Goal: Task Accomplishment & Management: Manage account settings

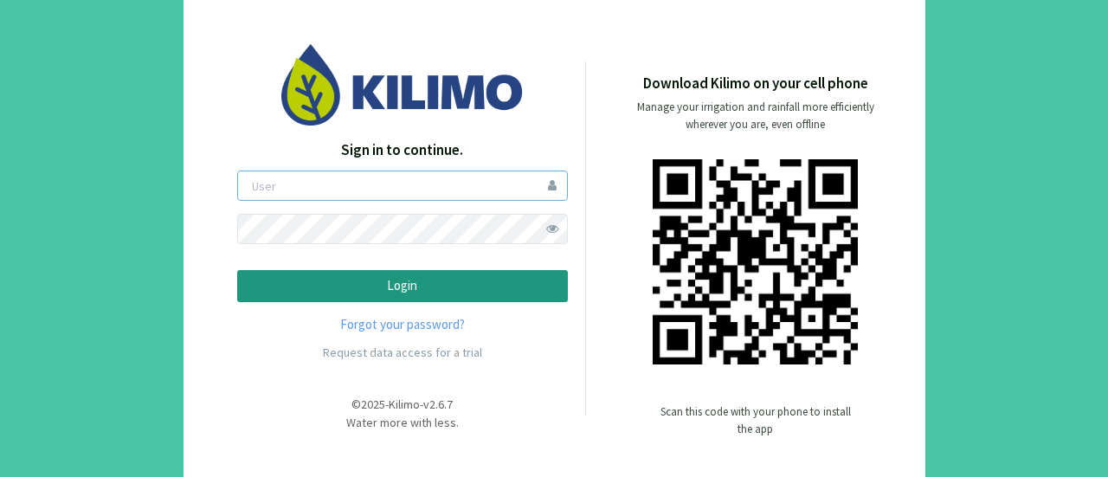
click at [327, 191] on input "email" at bounding box center [402, 185] width 331 height 30
type input "[EMAIL_ADDRESS][DOMAIN_NAME]"
click at [411, 288] on p "Login" at bounding box center [402, 286] width 301 height 20
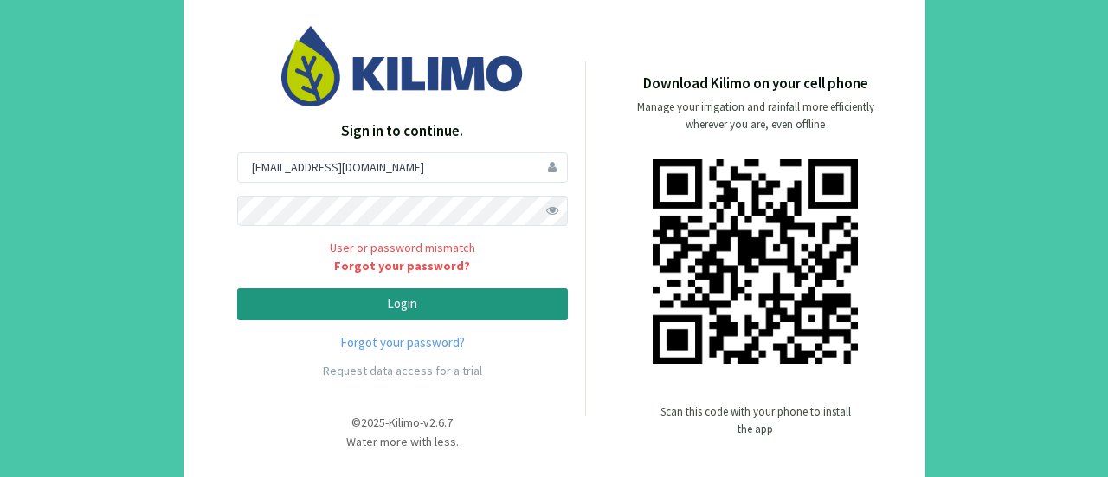
click at [396, 309] on p "Login" at bounding box center [402, 304] width 301 height 20
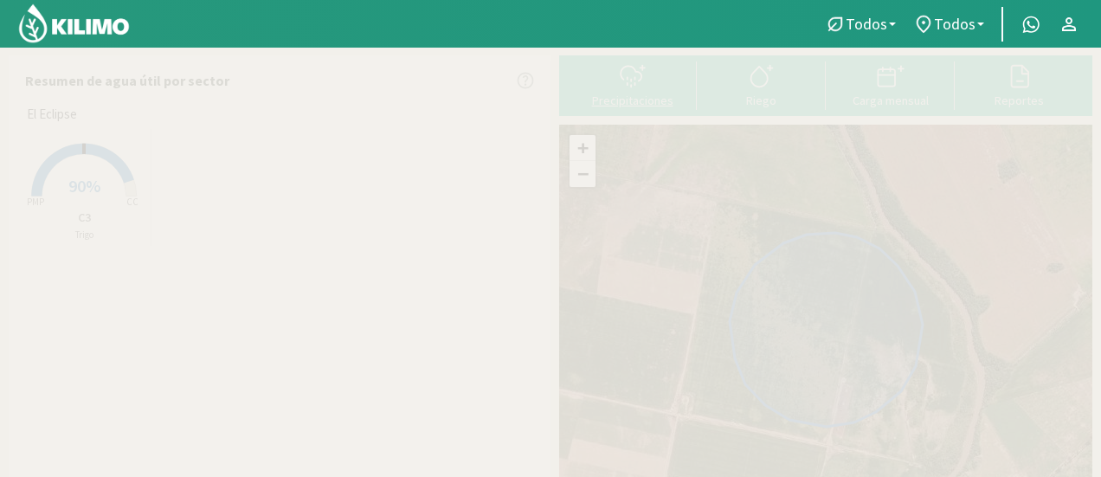
click at [673, 85] on div at bounding box center [632, 76] width 119 height 28
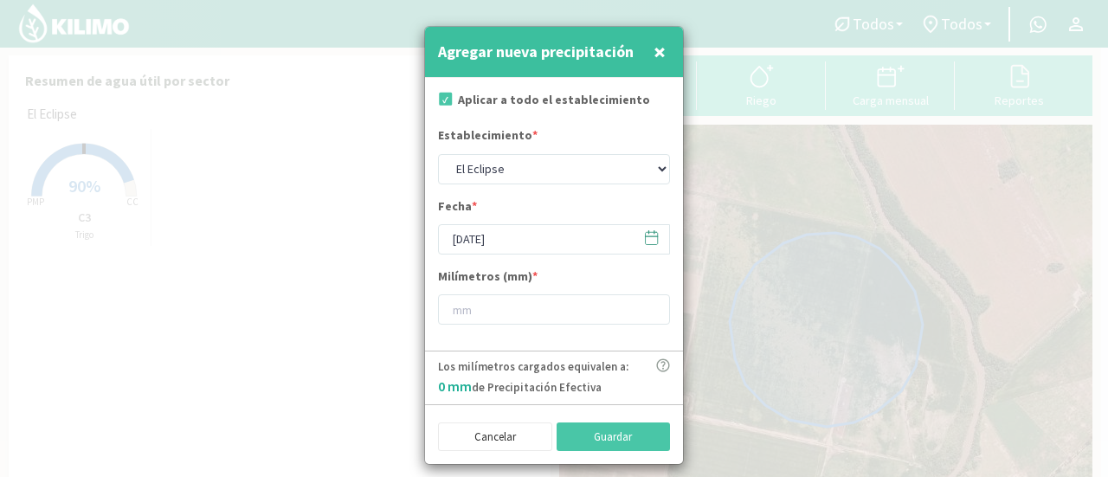
click at [660, 50] on span "×" at bounding box center [659, 51] width 12 height 29
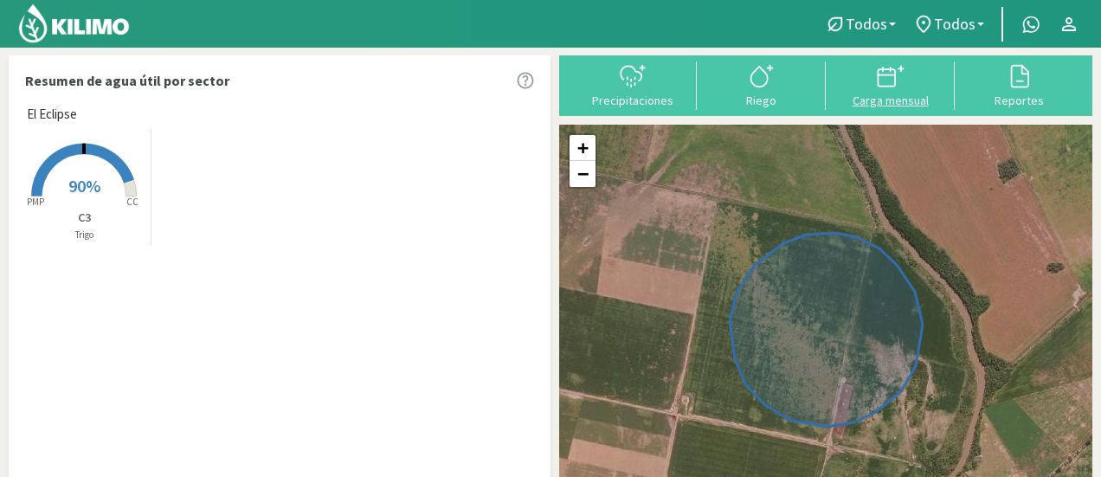
click at [907, 79] on div at bounding box center [890, 76] width 119 height 28
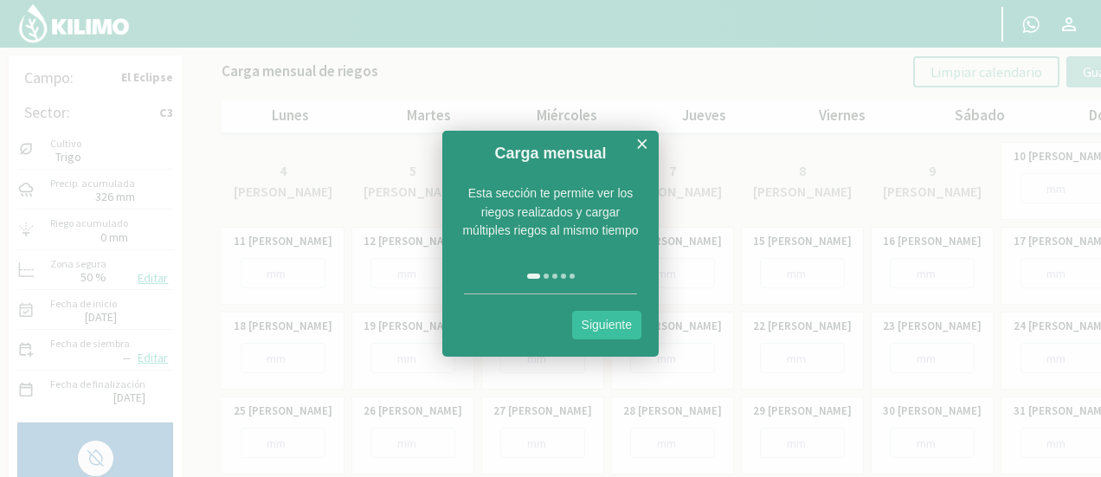
click at [616, 319] on link "Siguiente" at bounding box center [606, 325] width 69 height 29
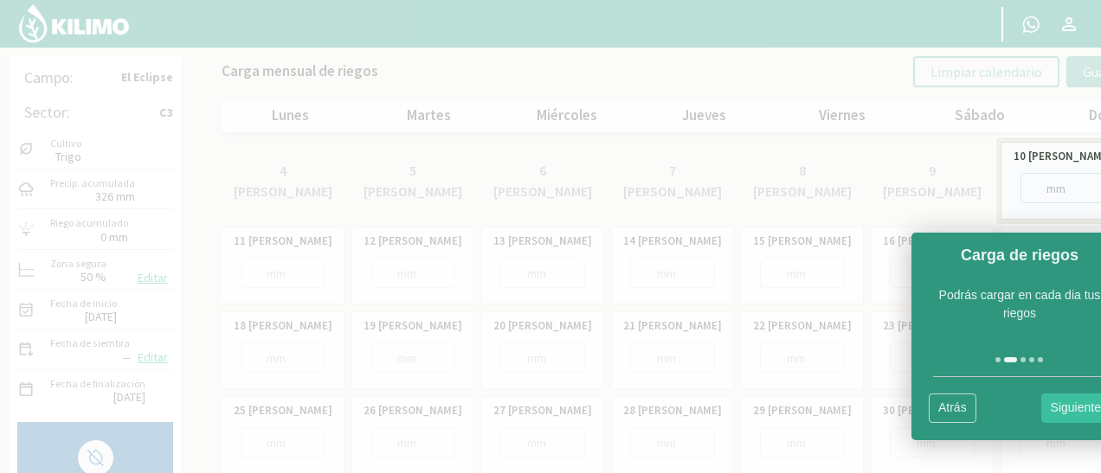
click at [1059, 404] on link "Siguiente" at bounding box center [1075, 408] width 69 height 29
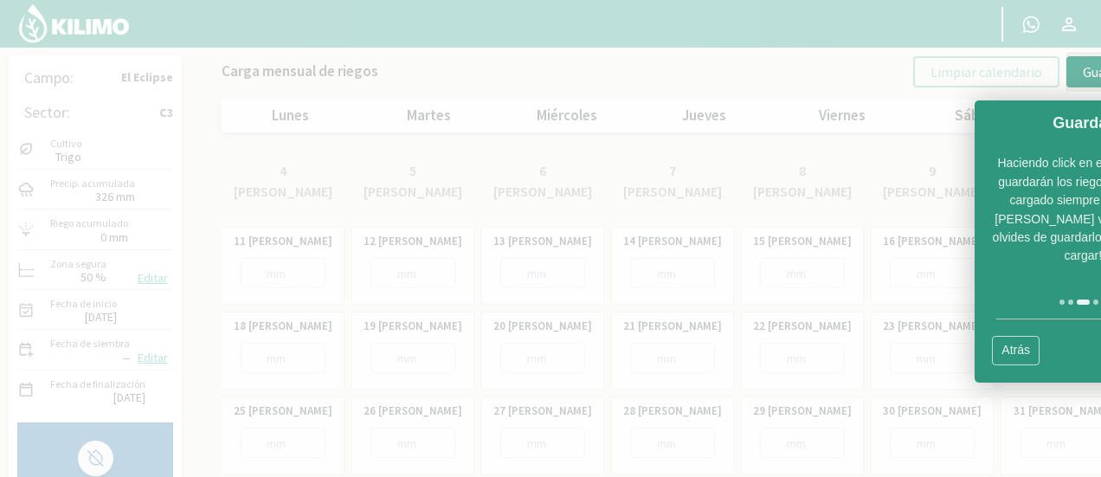
drag, startPoint x: 1011, startPoint y: 115, endPoint x: 768, endPoint y: 307, distance: 309.2
click at [768, 307] on body "Principal Contactar ejecutivo Perfil Perfil Salir Campo: El Eclipse Sector: C3 …" at bounding box center [550, 238] width 1101 height 477
click at [1024, 336] on link "Atrás" at bounding box center [1016, 350] width 48 height 29
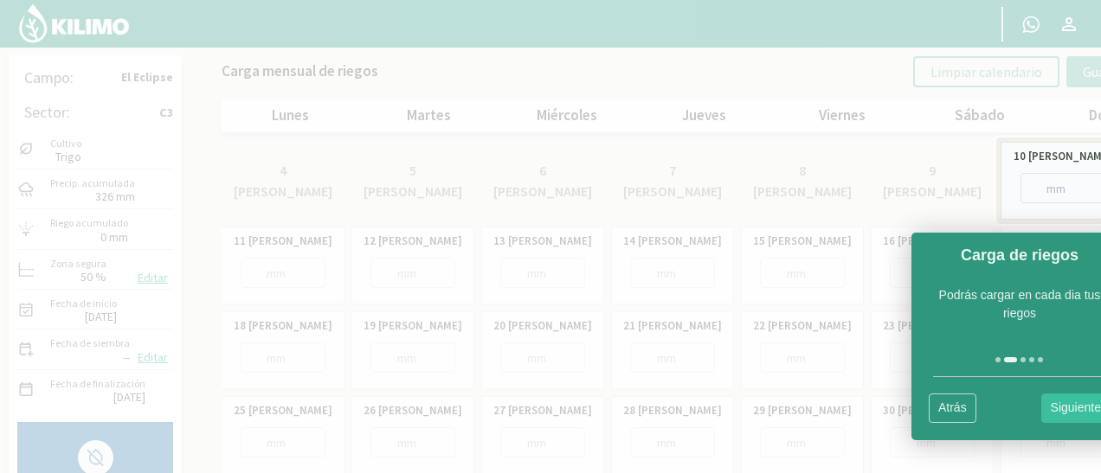
click at [943, 401] on link "Atrás" at bounding box center [952, 408] width 48 height 29
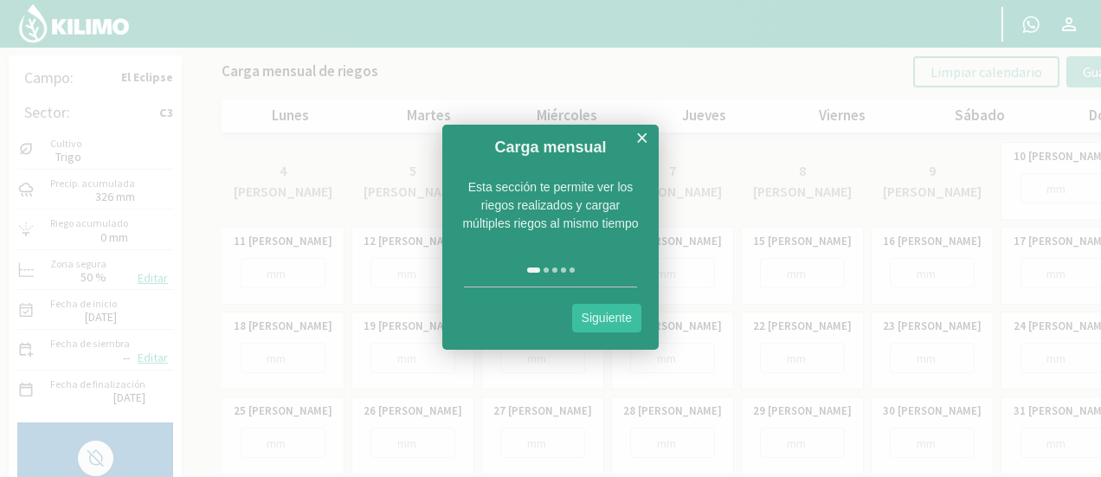
click at [639, 141] on link "×" at bounding box center [641, 138] width 13 height 22
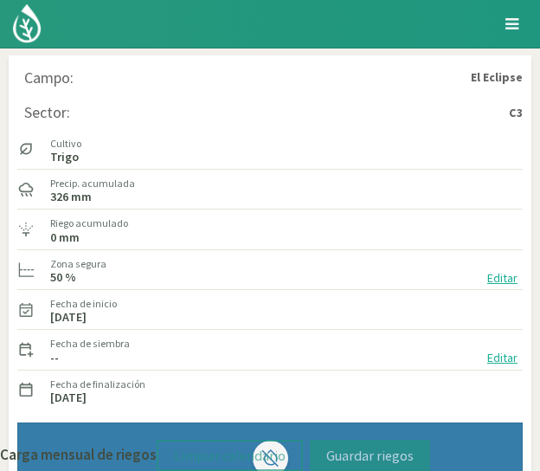
click at [513, 26] on em "Menú" at bounding box center [511, 24] width 13 height 16
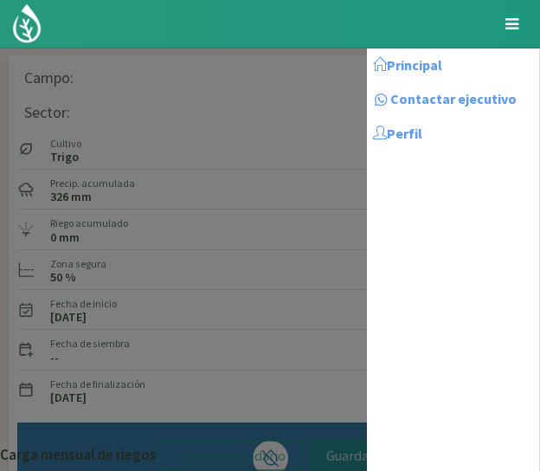
click at [513, 23] on em "Menú" at bounding box center [511, 24] width 13 height 16
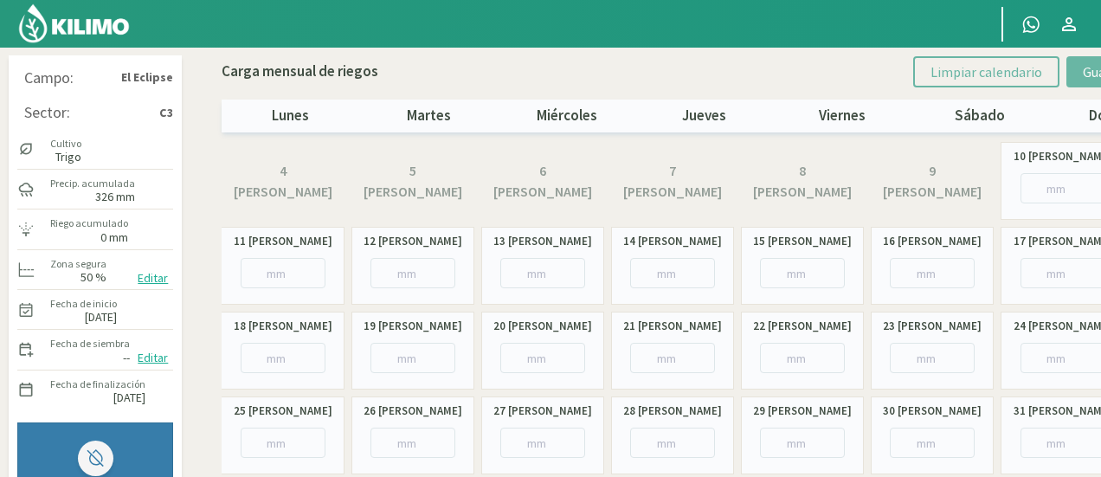
click at [151, 278] on button "Editar" at bounding box center [152, 278] width 41 height 20
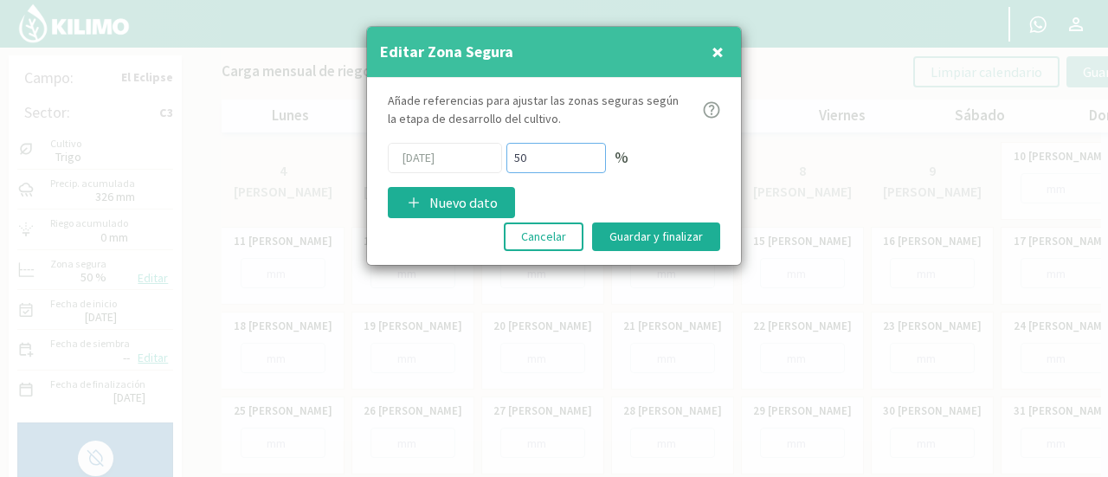
click at [523, 157] on input "50" at bounding box center [556, 158] width 100 height 30
click at [519, 158] on input "50" at bounding box center [556, 158] width 100 height 30
type input "70"
click at [641, 232] on button "Guardar y finalizar" at bounding box center [656, 236] width 128 height 29
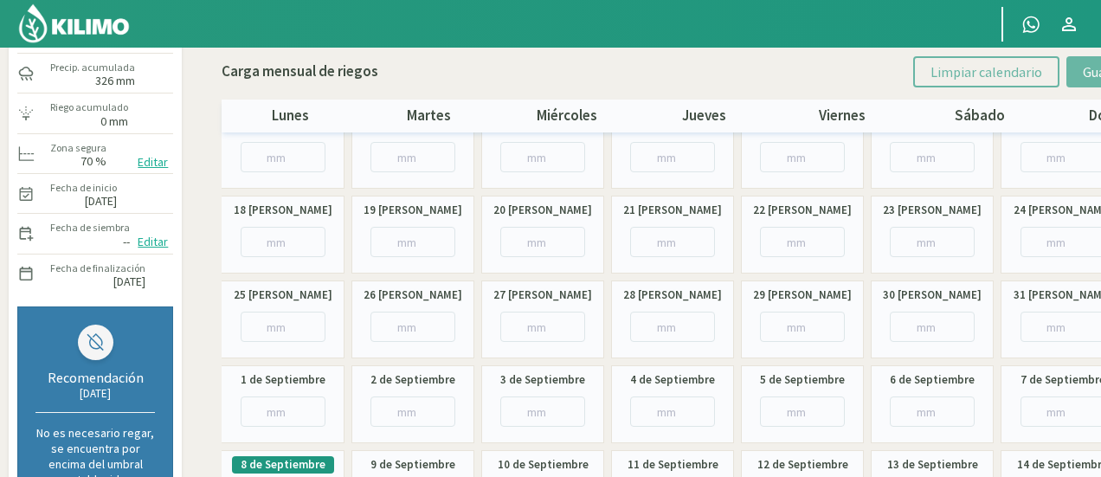
scroll to position [122, 0]
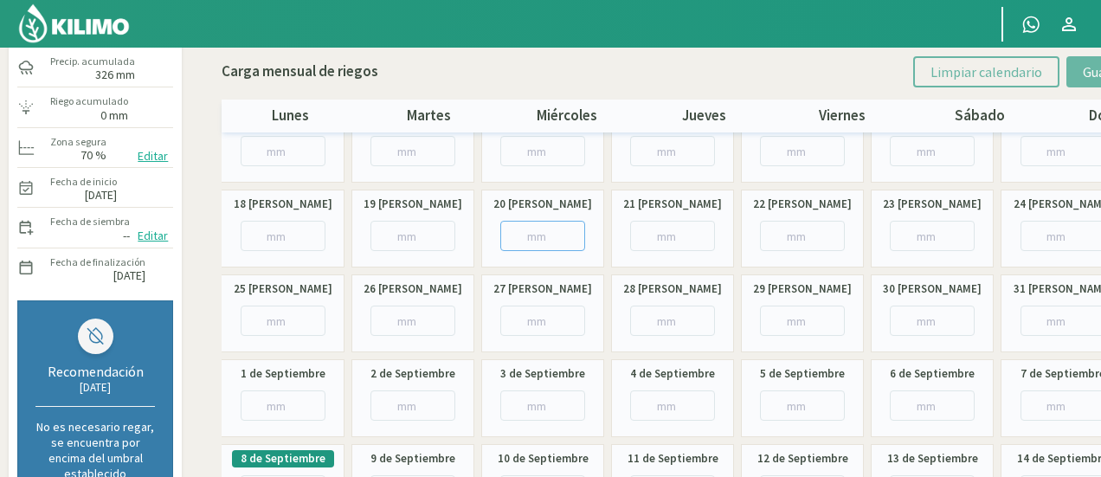
click at [541, 236] on input "number" at bounding box center [542, 236] width 85 height 30
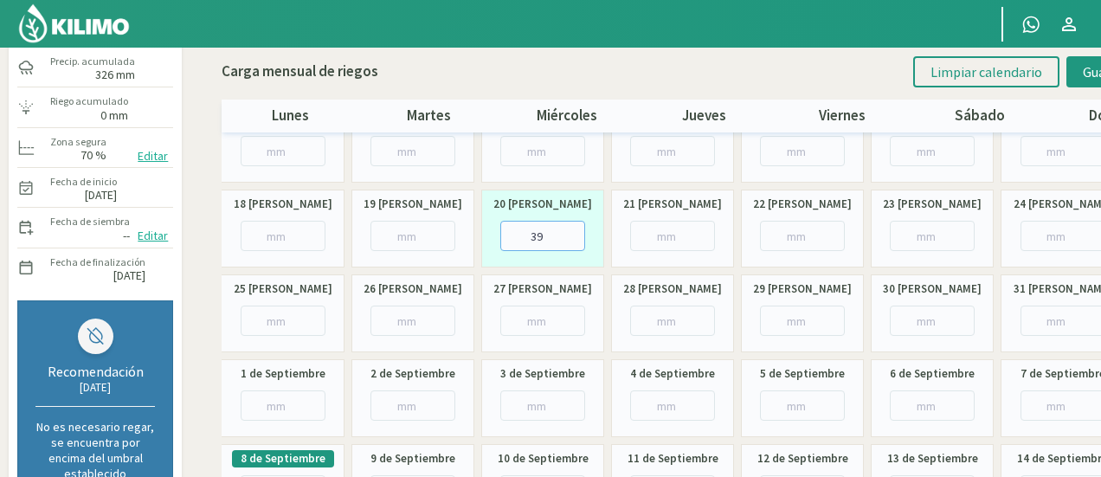
type input "39"
click at [922, 322] on input "number" at bounding box center [932, 320] width 85 height 30
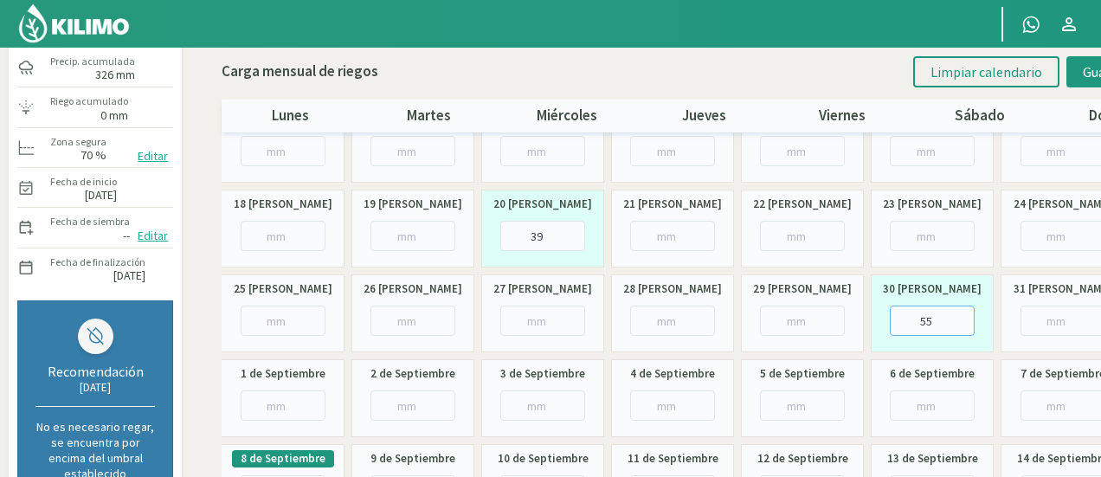
type input "55"
click at [1057, 316] on input "number" at bounding box center [1062, 320] width 85 height 30
type input "120"
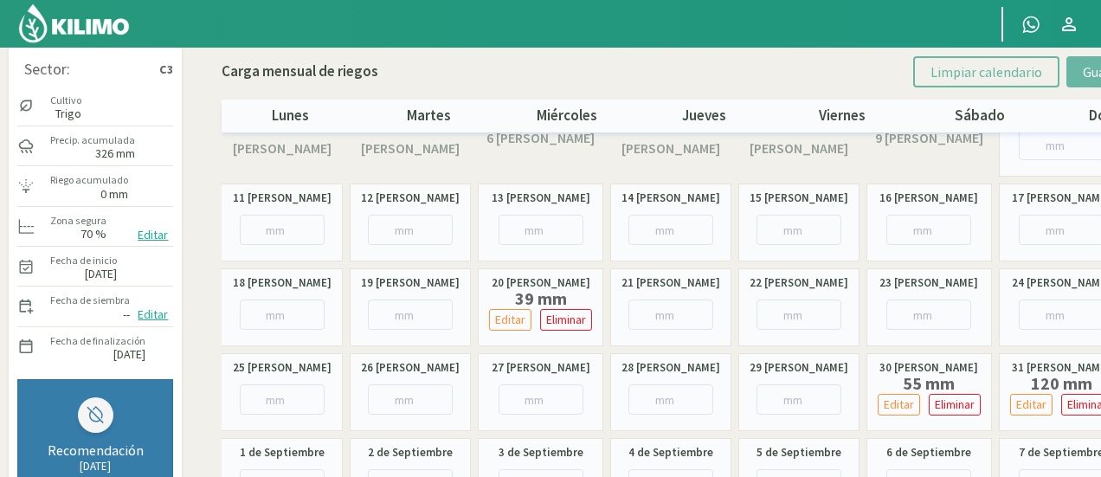
scroll to position [0, 0]
